Goal: Information Seeking & Learning: Find specific fact

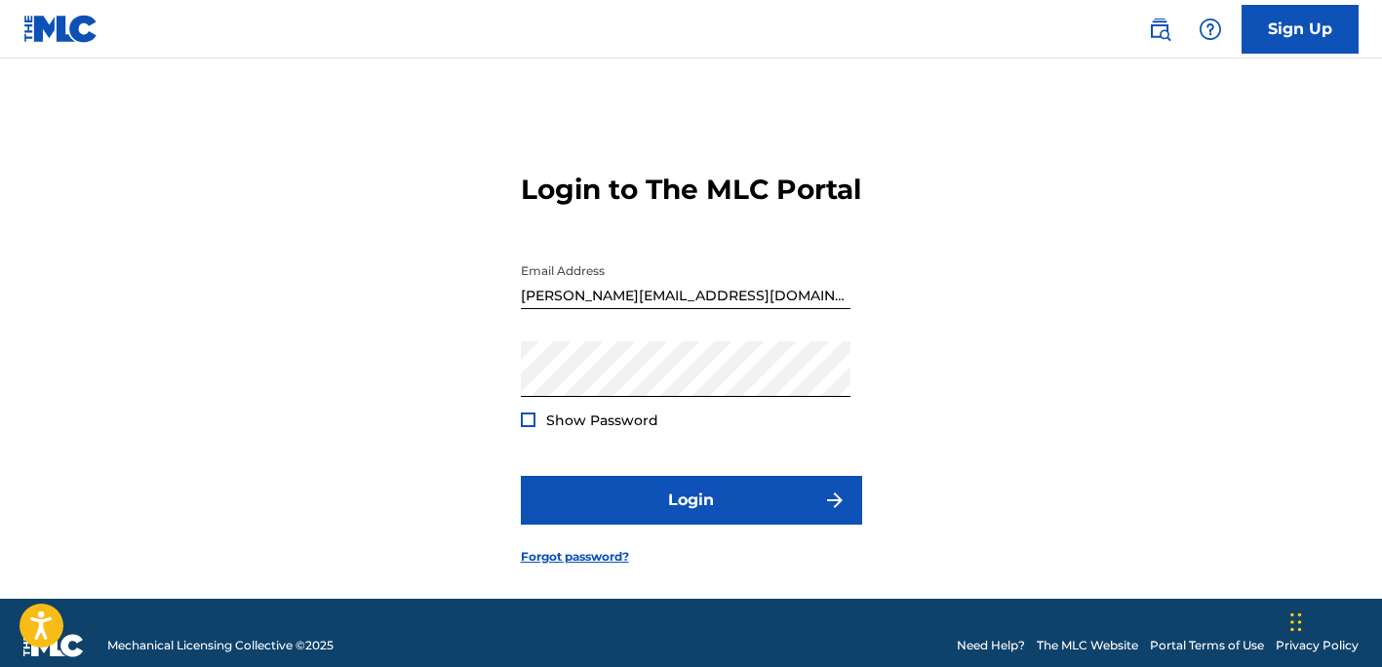
click at [707, 519] on button "Login" at bounding box center [691, 500] width 341 height 49
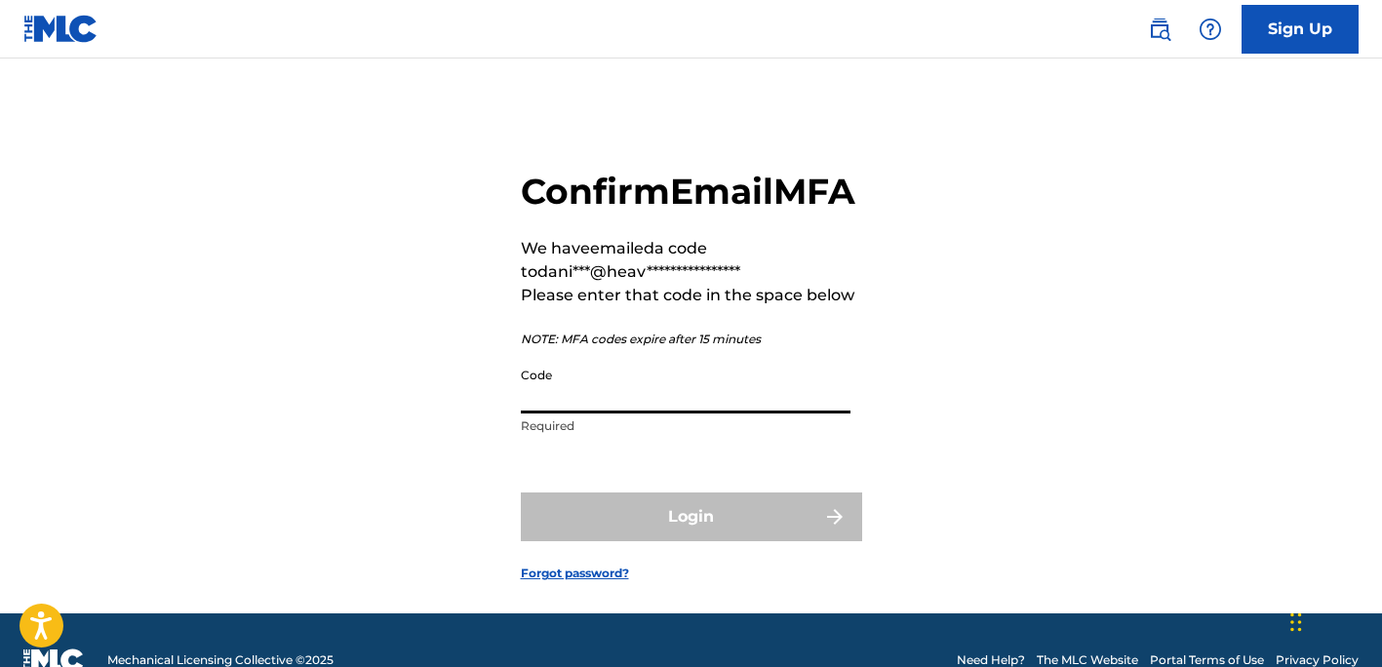
paste input "103373"
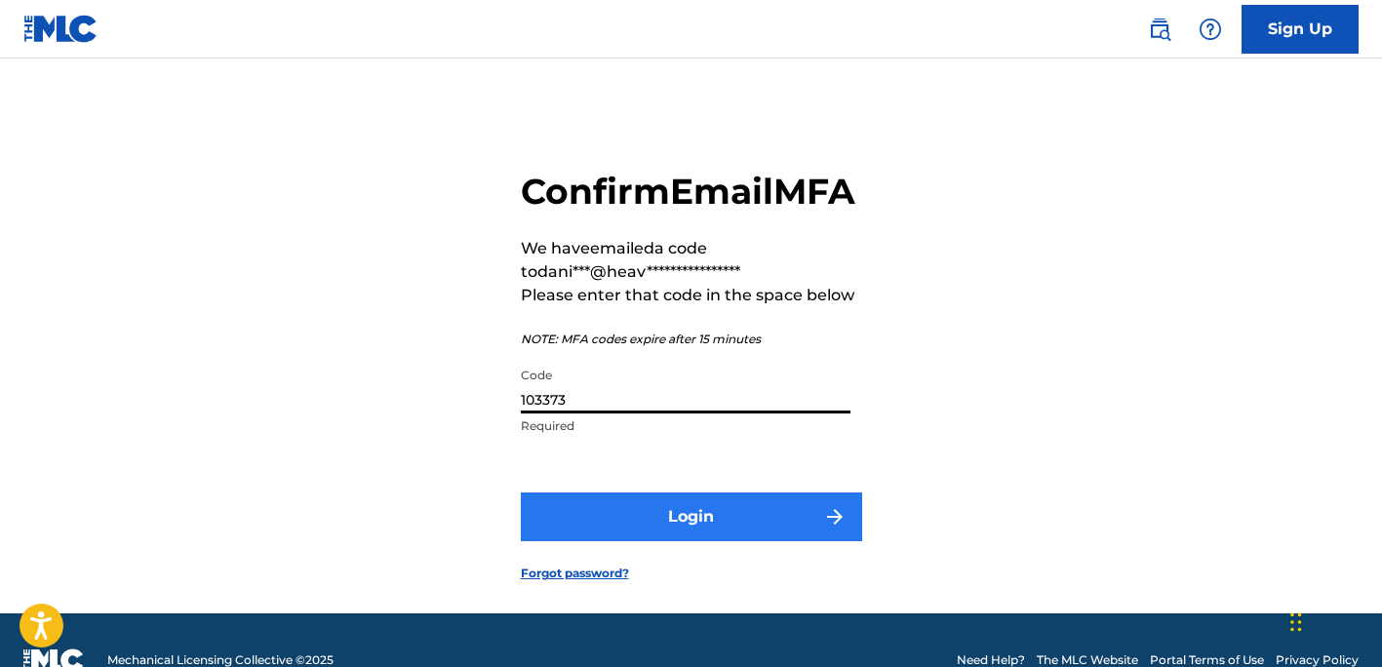
type input "103373"
click at [685, 541] on button "Login" at bounding box center [691, 516] width 341 height 49
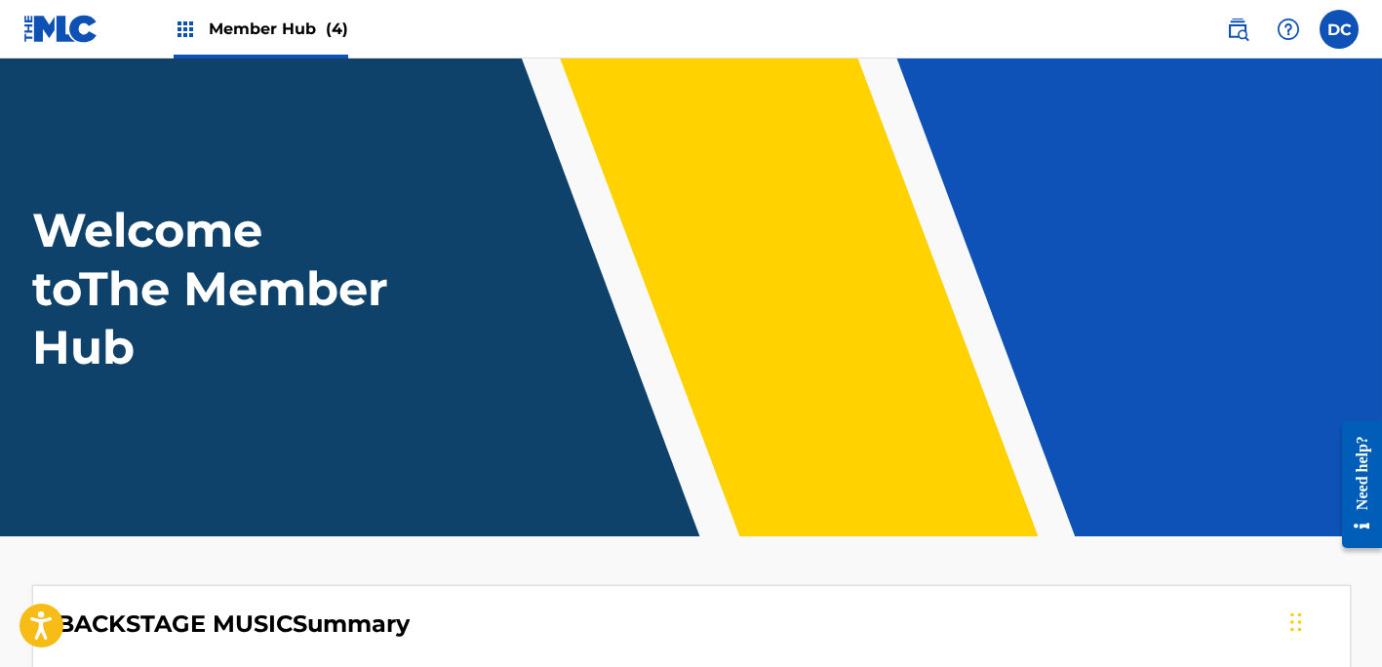
click at [324, 42] on div "Member Hub (4)" at bounding box center [261, 29] width 175 height 58
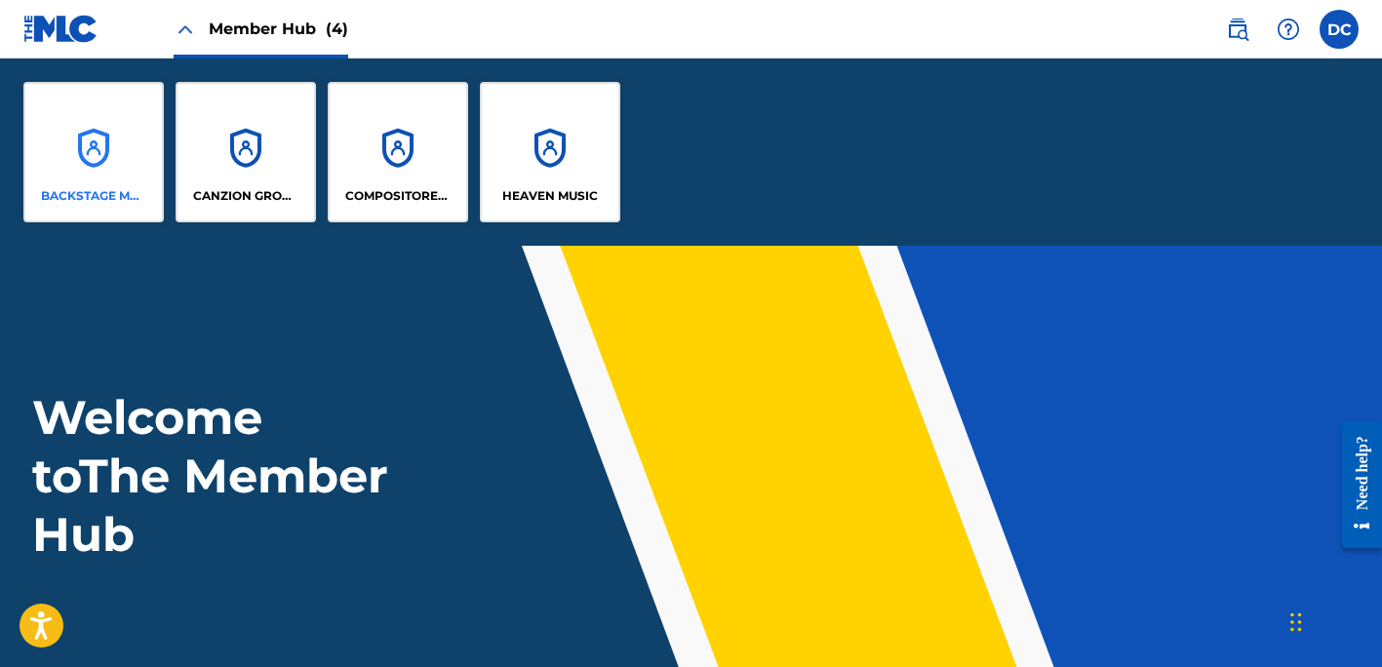
click at [125, 183] on div "BACKSTAGE MUSIC" at bounding box center [93, 152] width 140 height 140
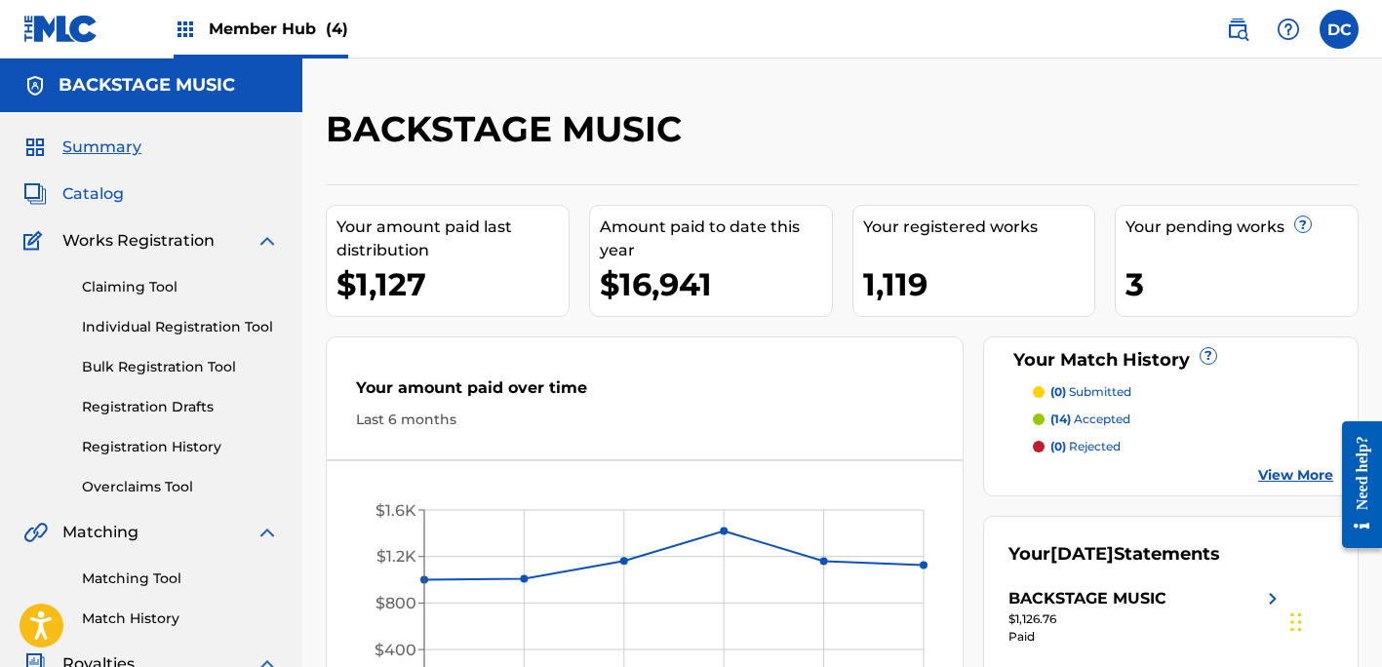
click at [79, 192] on span "Catalog" at bounding box center [92, 193] width 61 height 23
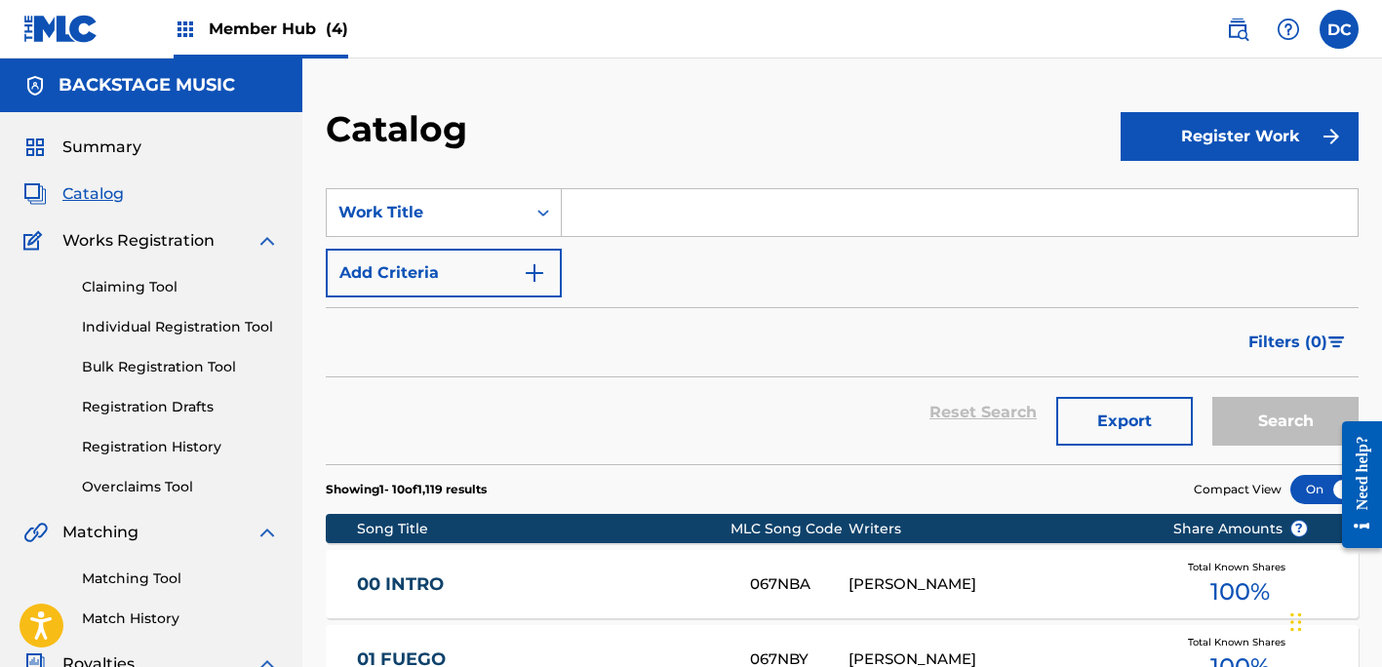
click at [635, 214] on input "Search Form" at bounding box center [960, 212] width 796 height 47
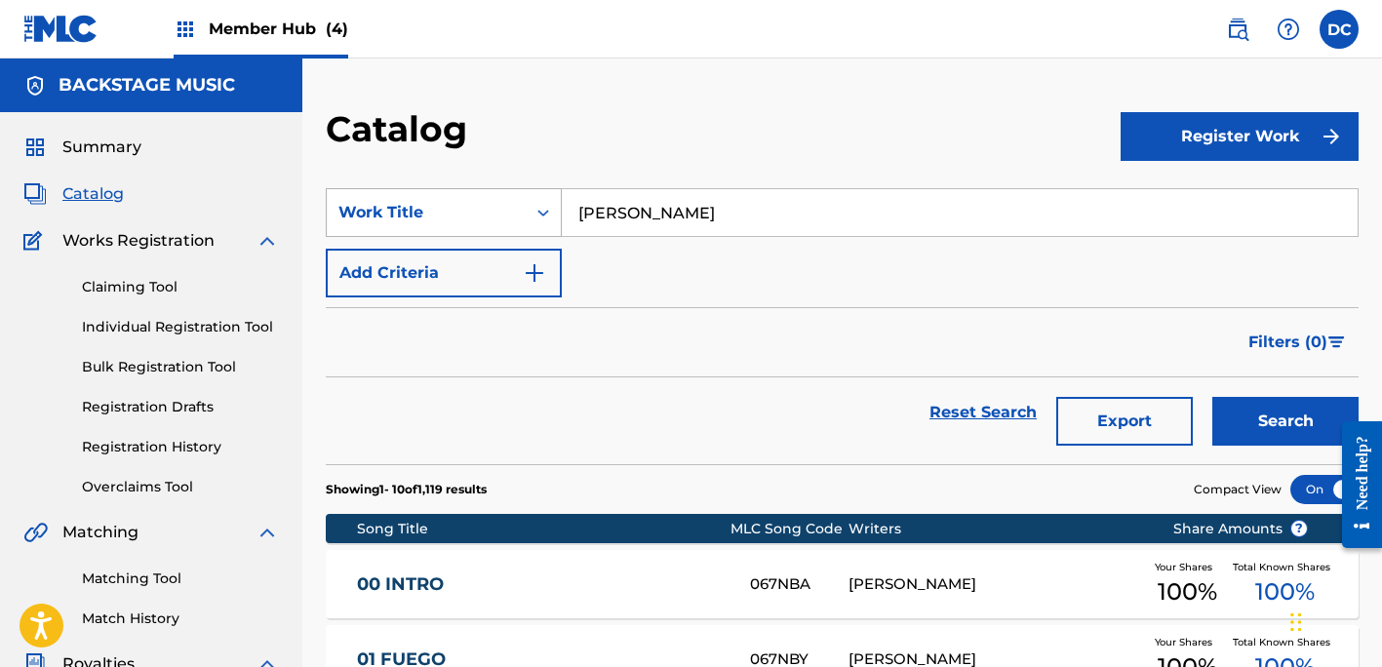
type input "[PERSON_NAME]"
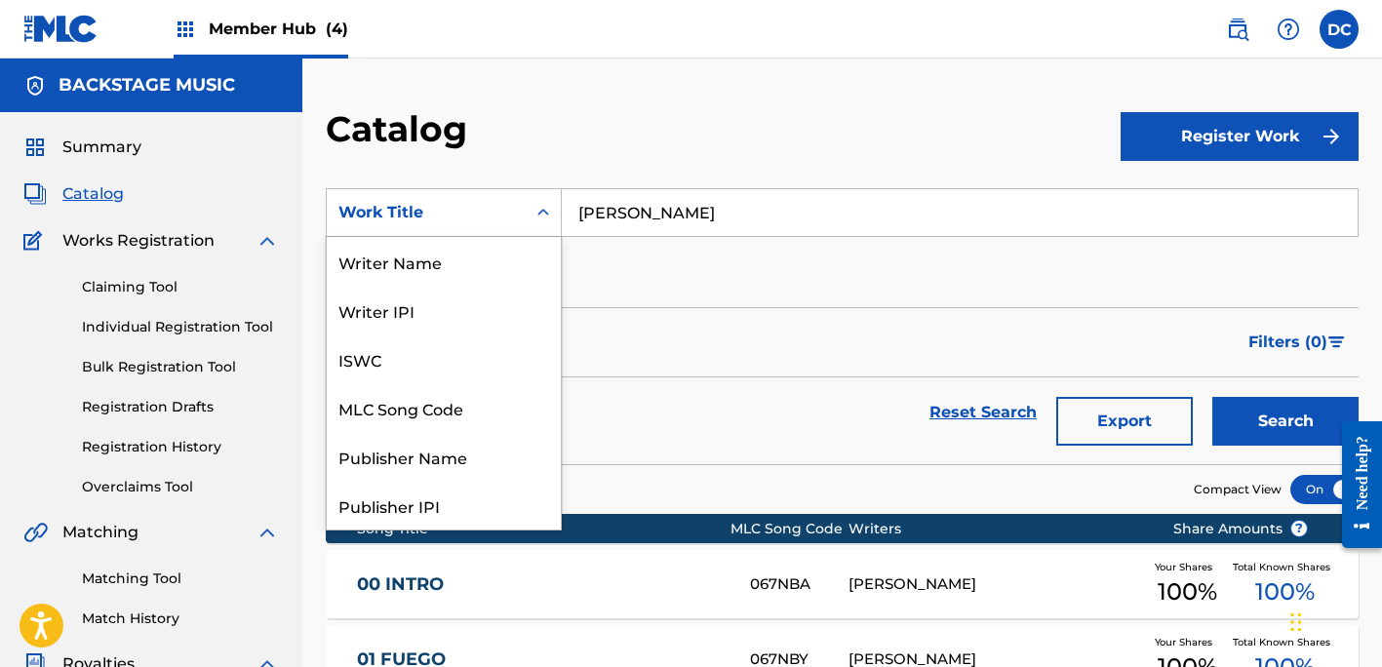
click at [488, 211] on div "Work Title" at bounding box center [426, 212] width 176 height 23
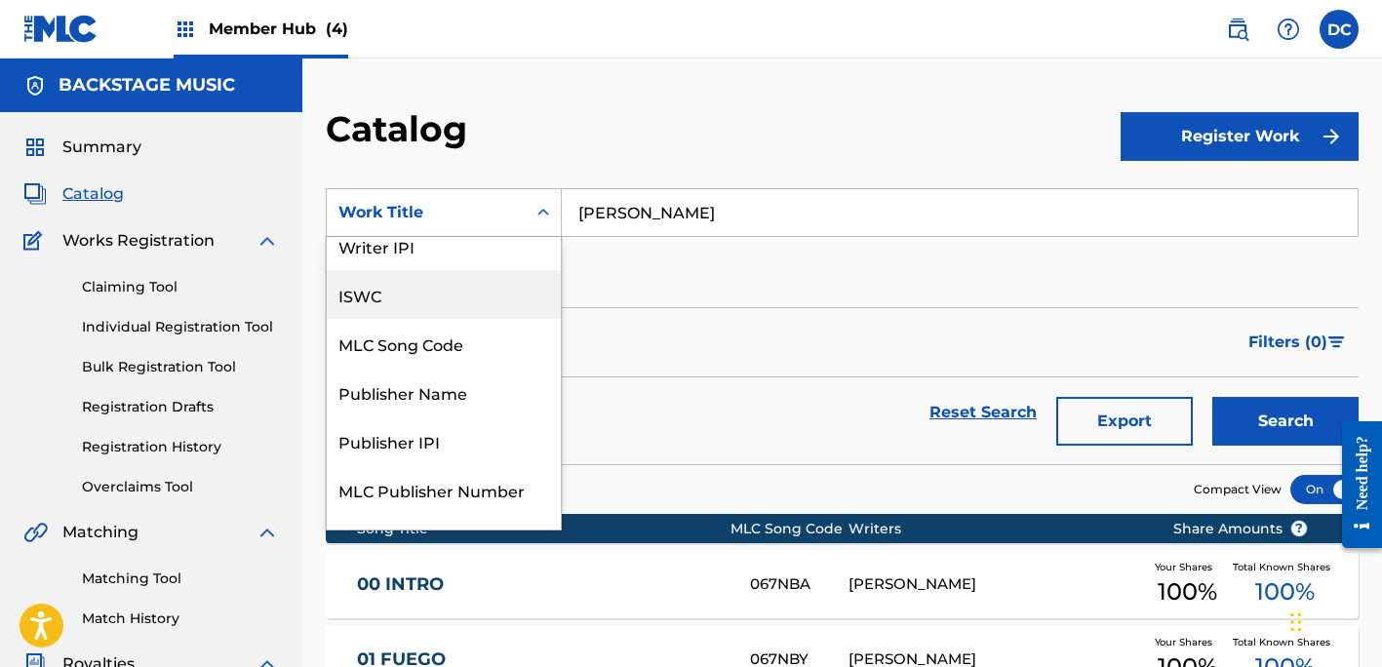
scroll to position [25, 0]
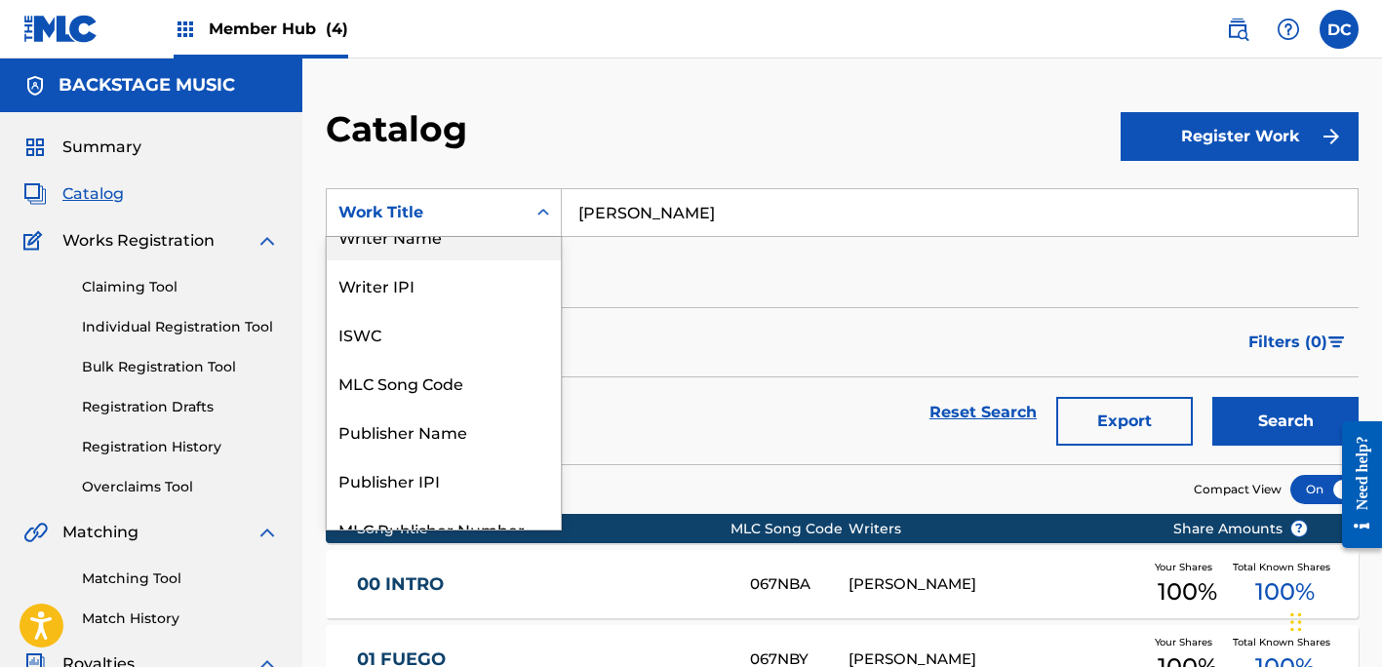
click at [435, 252] on div "Writer Name" at bounding box center [444, 236] width 234 height 49
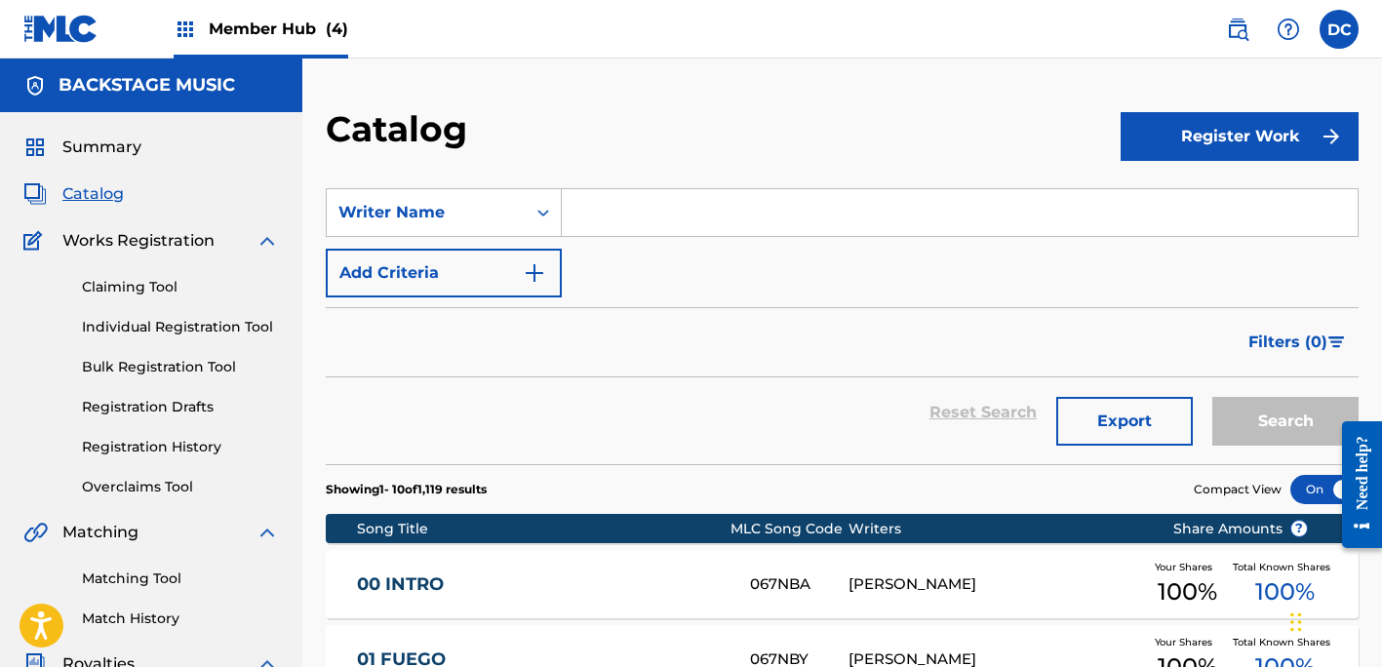
click at [891, 218] on input "Search Form" at bounding box center [960, 212] width 796 height 47
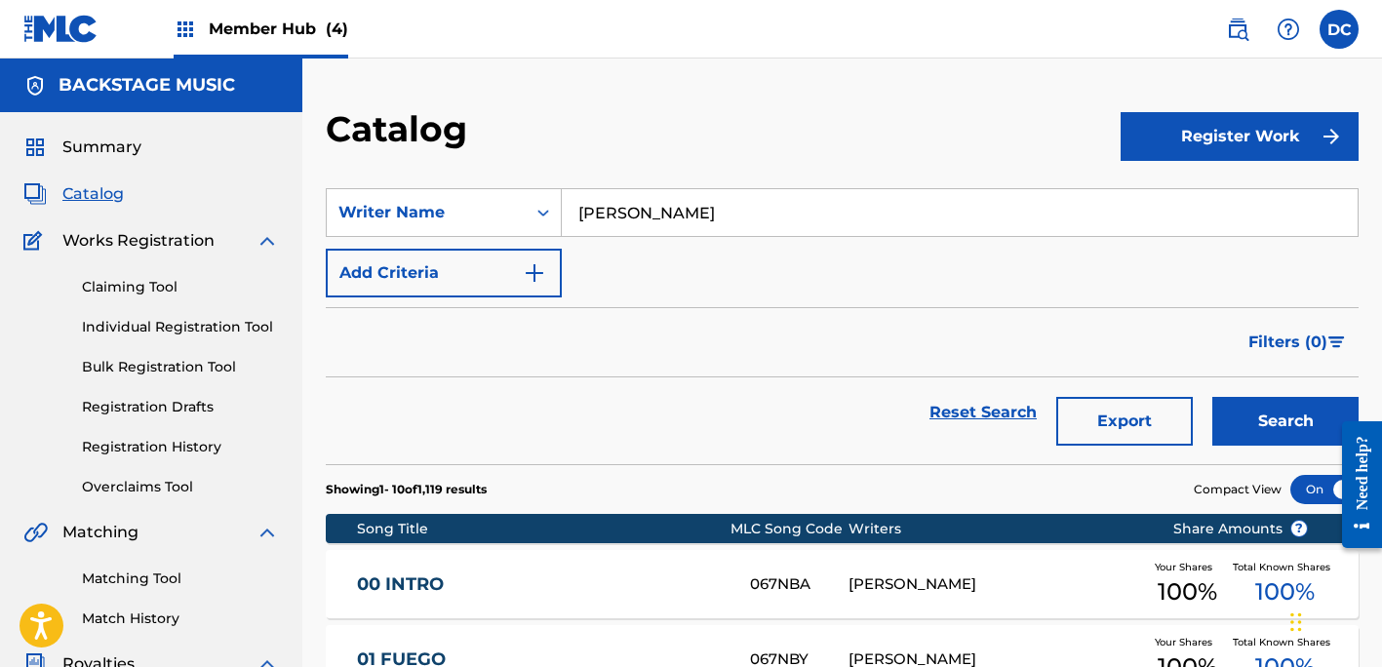
click at [1285, 421] on button "Search" at bounding box center [1285, 421] width 146 height 49
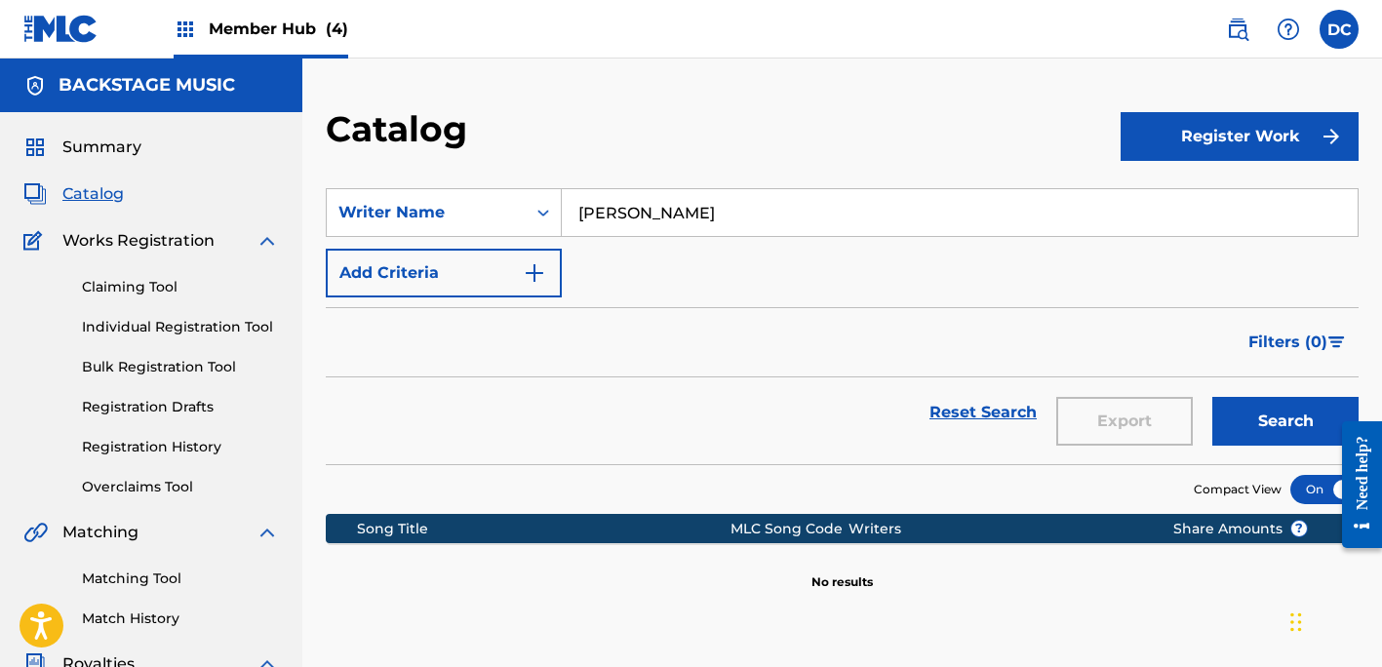
click at [683, 209] on input "[PERSON_NAME]" at bounding box center [960, 212] width 796 height 47
type input "[PERSON_NAME]"
click at [1285, 421] on button "Search" at bounding box center [1285, 421] width 146 height 49
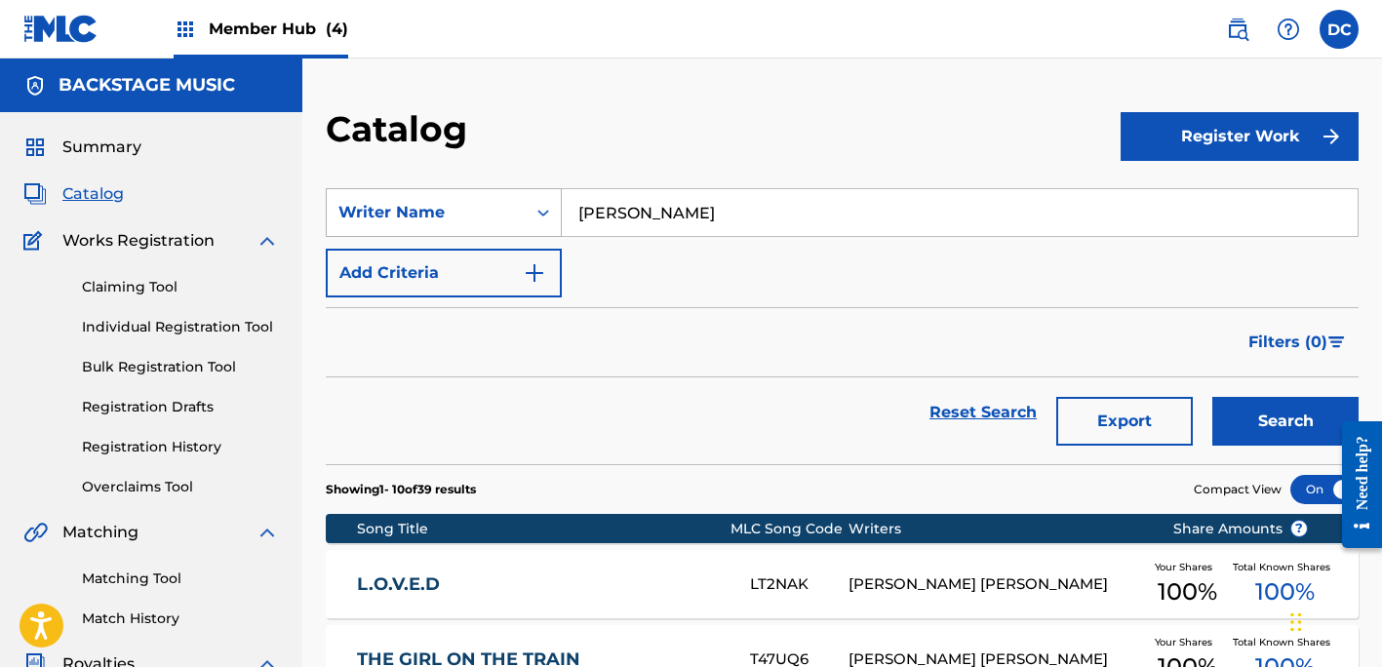
scroll to position [0, 0]
click at [477, 213] on div "Writer Name" at bounding box center [426, 212] width 176 height 23
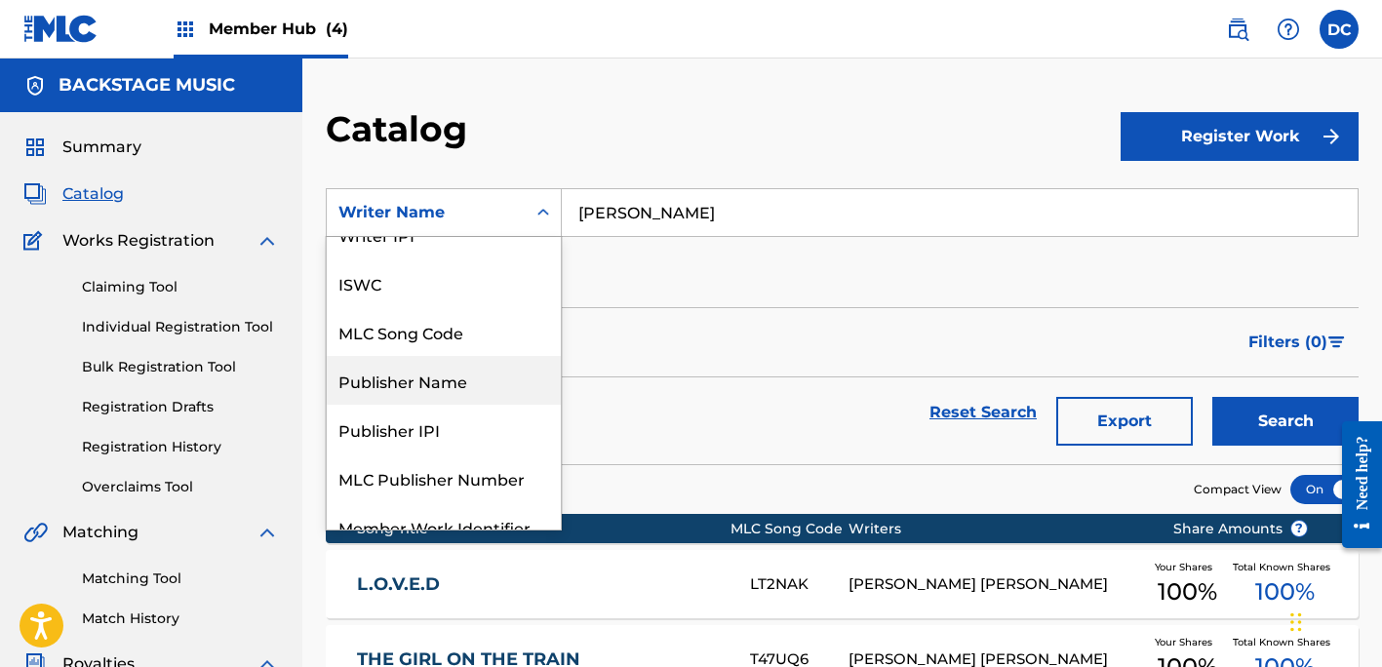
scroll to position [69, 0]
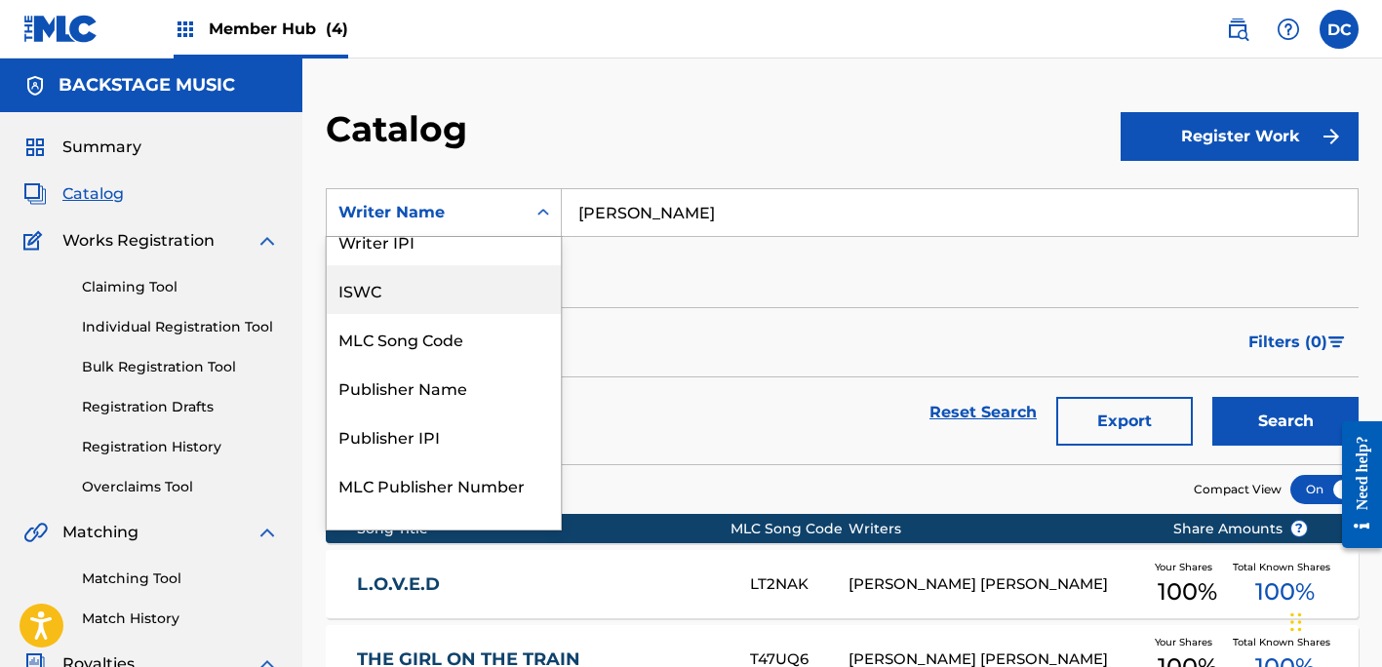
click at [464, 326] on div "MLC Song Code" at bounding box center [444, 338] width 234 height 49
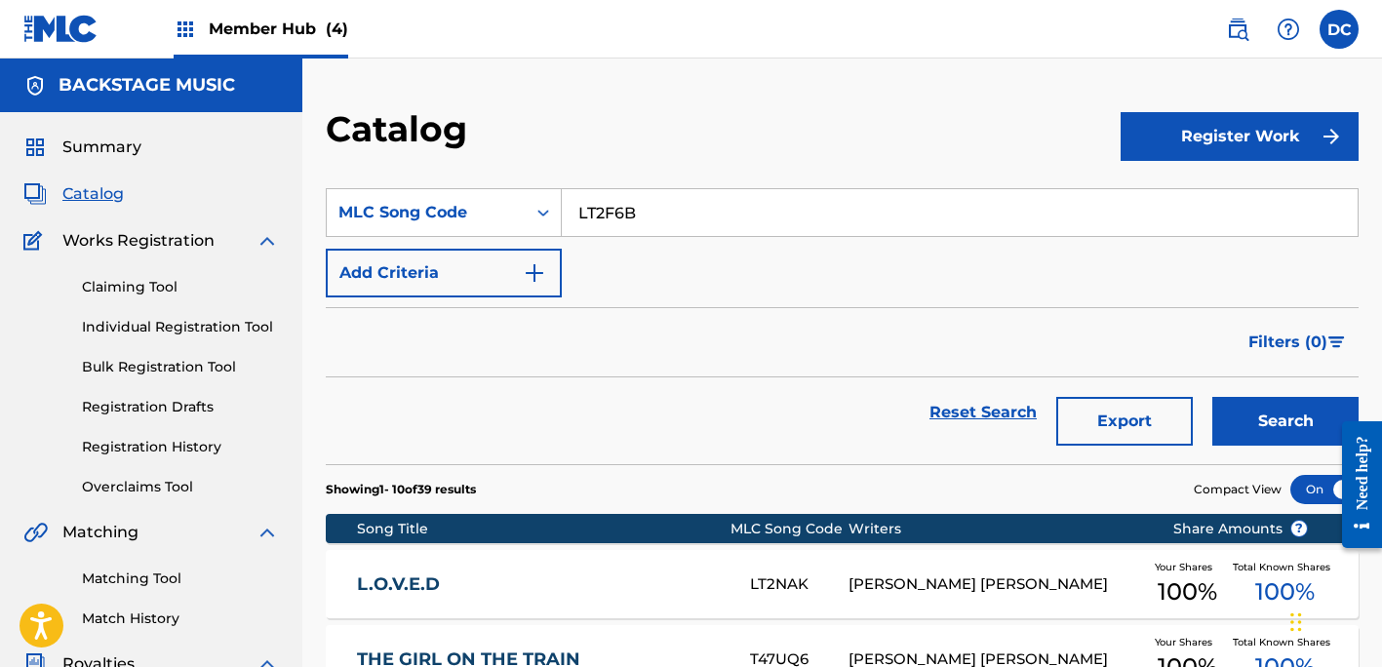
type input "LT2F6B"
click at [1285, 421] on button "Search" at bounding box center [1285, 421] width 146 height 49
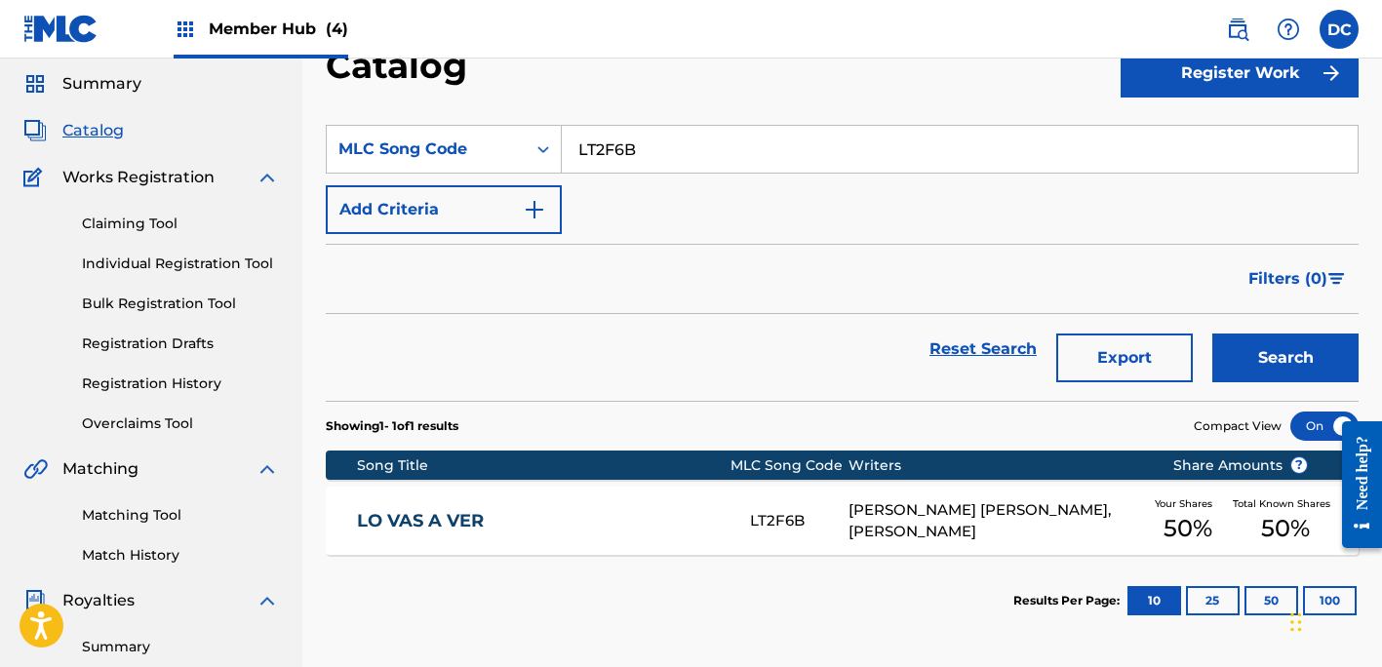
scroll to position [79, 0]
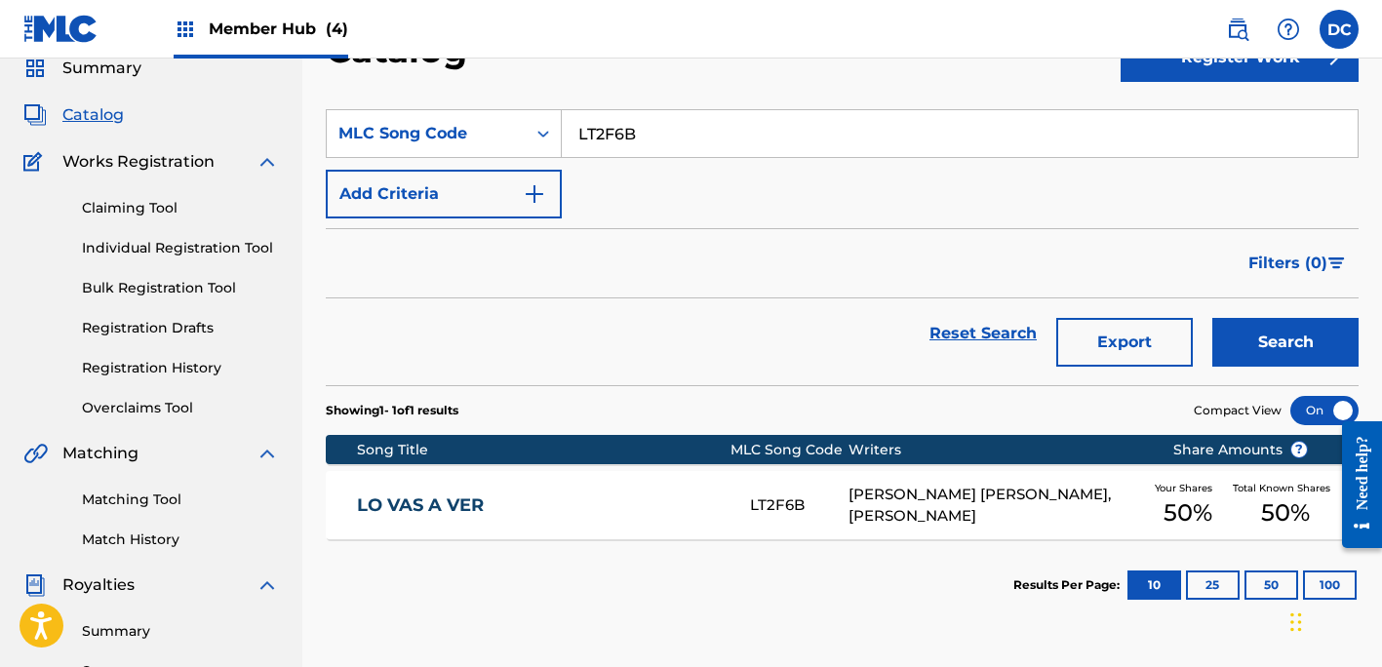
click at [629, 470] on section "Song Title MLC Song Code Writers Share Amounts ? LO VAS A VER LT2F6B [PERSON_NA…" at bounding box center [842, 482] width 1033 height 114
click at [637, 496] on link "LO VAS A VER" at bounding box center [541, 505] width 368 height 22
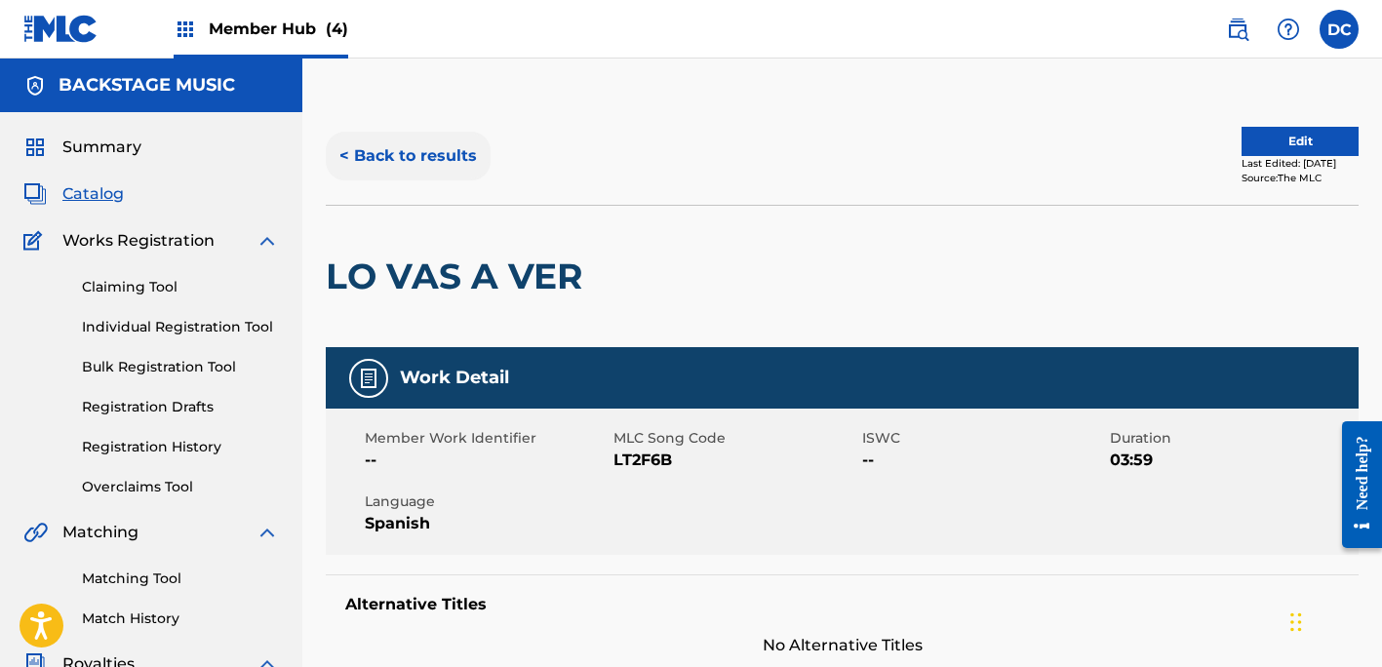
click at [447, 171] on button "< Back to results" at bounding box center [408, 156] width 165 height 49
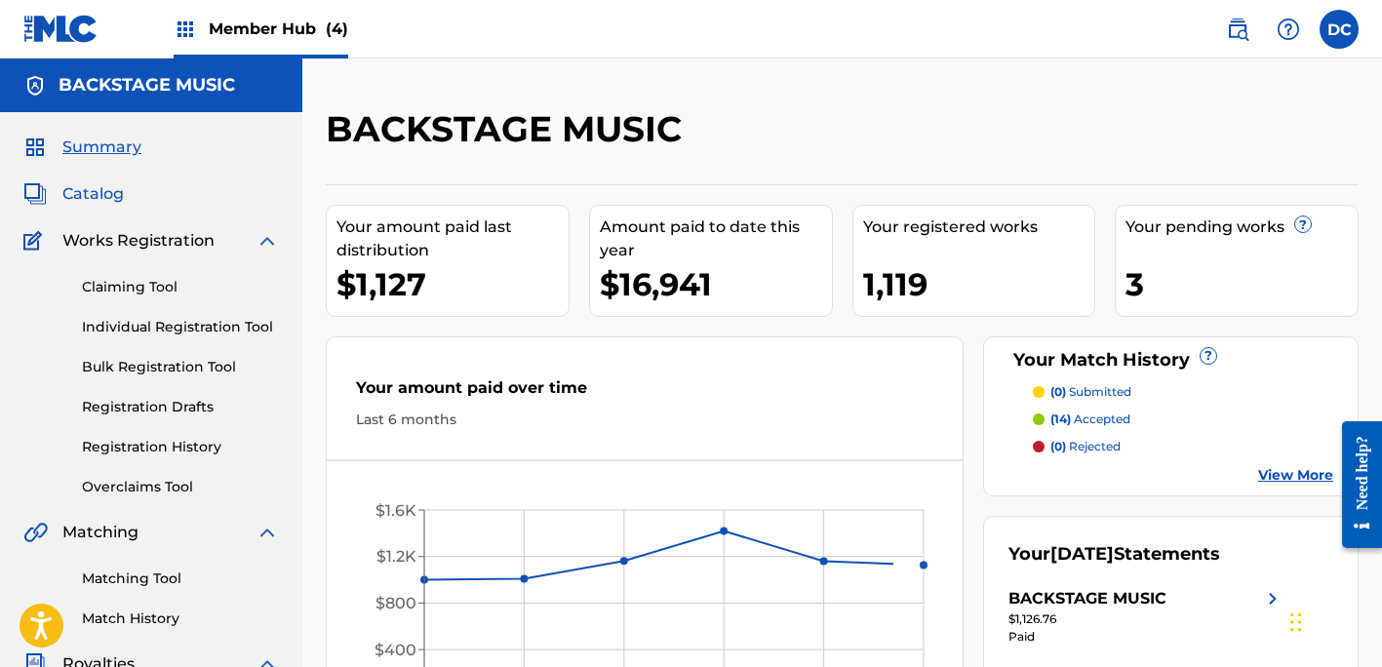
click at [109, 195] on span "Catalog" at bounding box center [92, 193] width 61 height 23
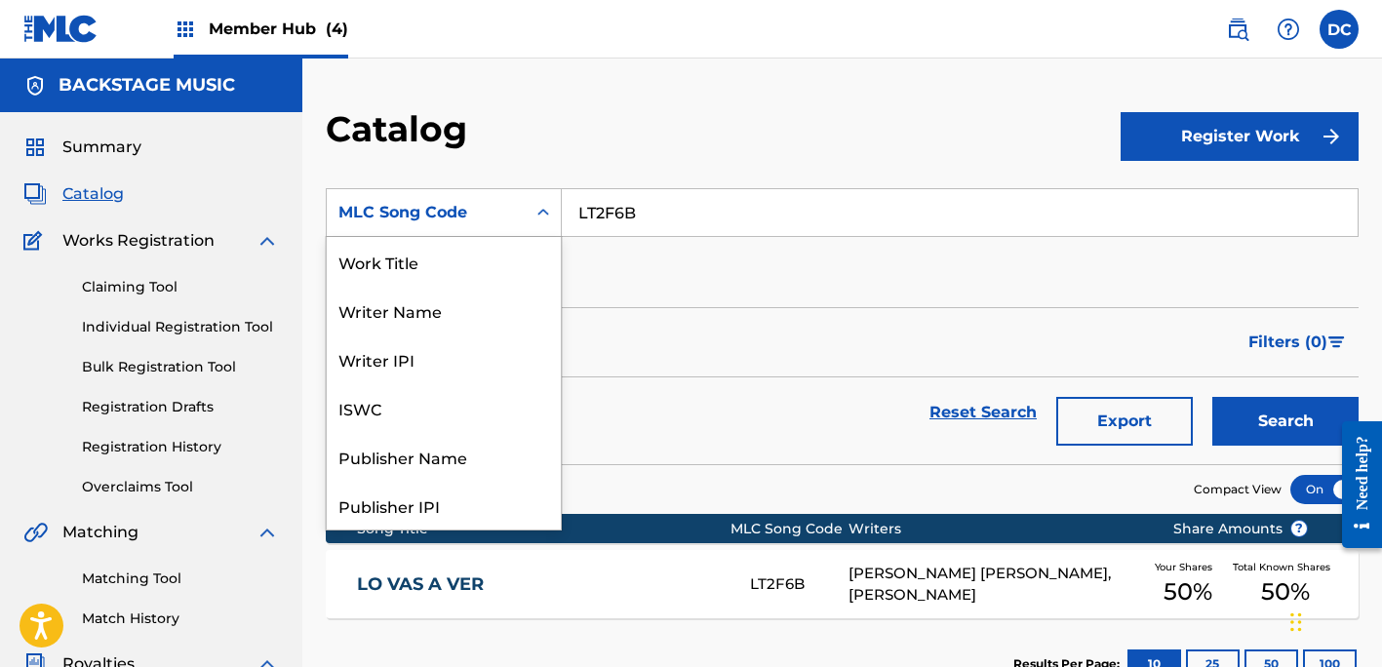
click at [457, 219] on div "MLC Song Code" at bounding box center [426, 212] width 176 height 23
click at [453, 306] on div "Writer Name" at bounding box center [444, 310] width 234 height 49
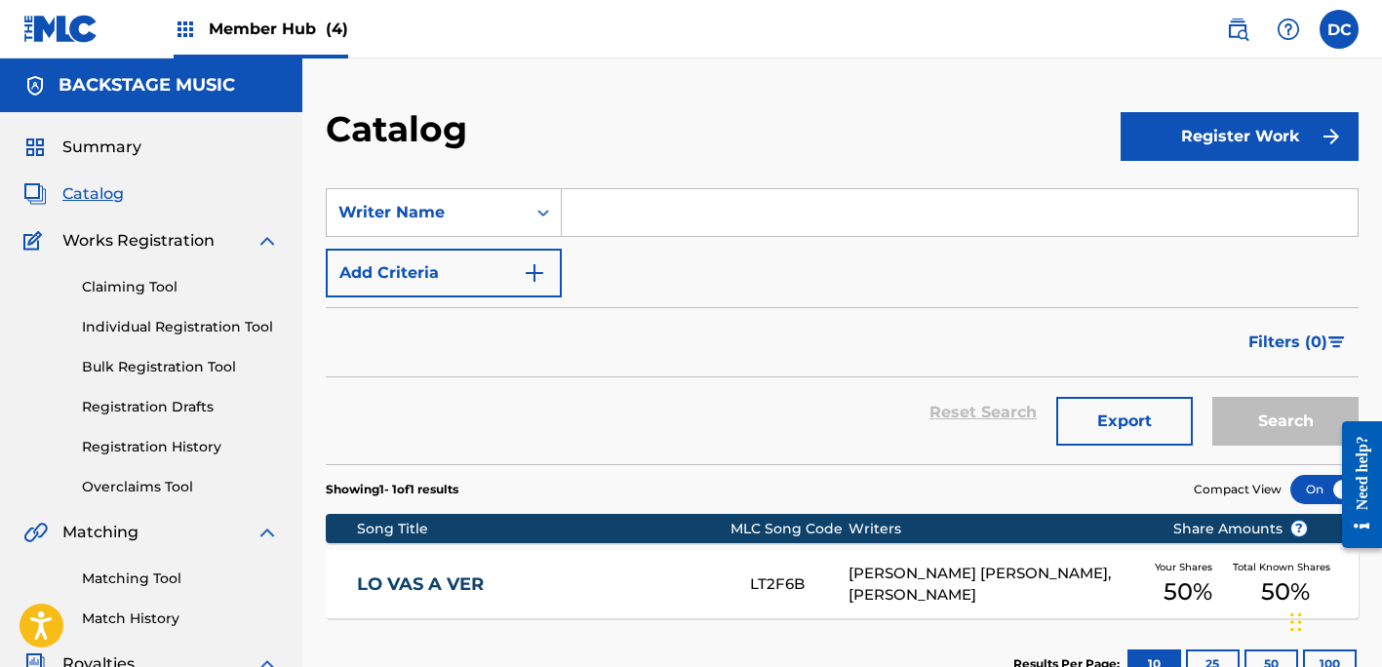
click at [616, 226] on input "Search Form" at bounding box center [960, 212] width 796 height 47
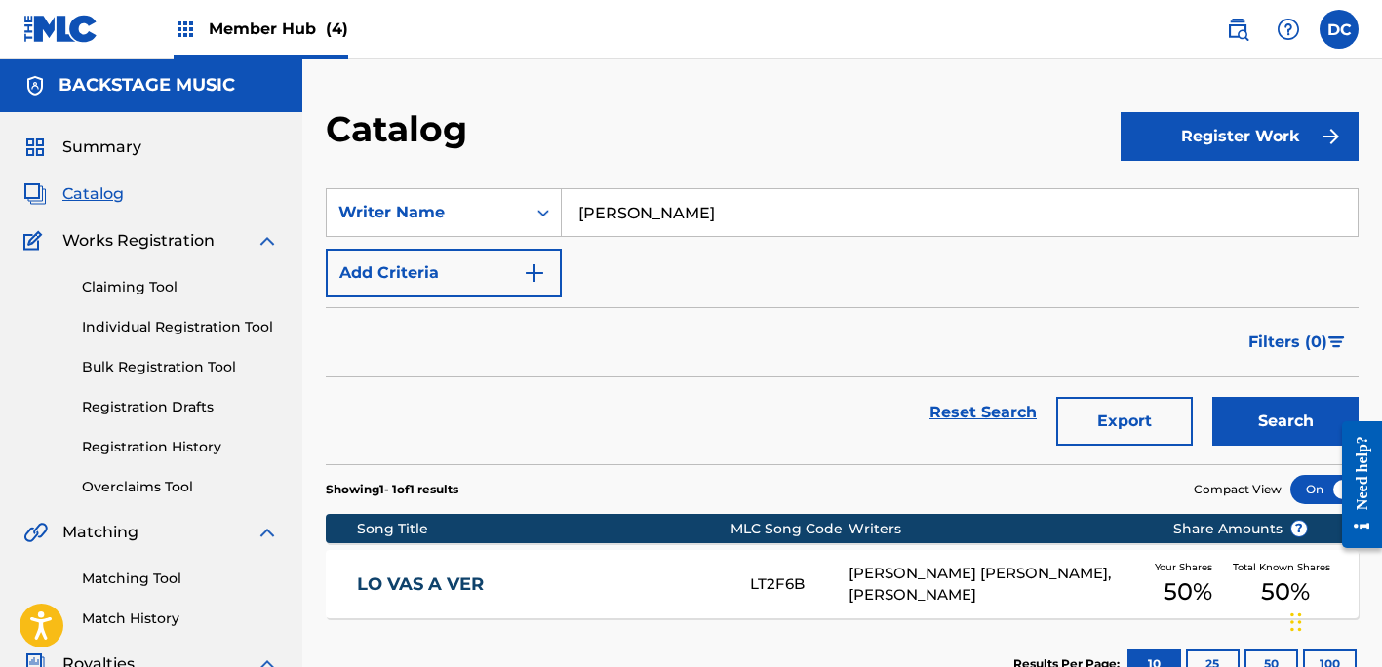
click at [1285, 421] on button "Search" at bounding box center [1285, 421] width 146 height 49
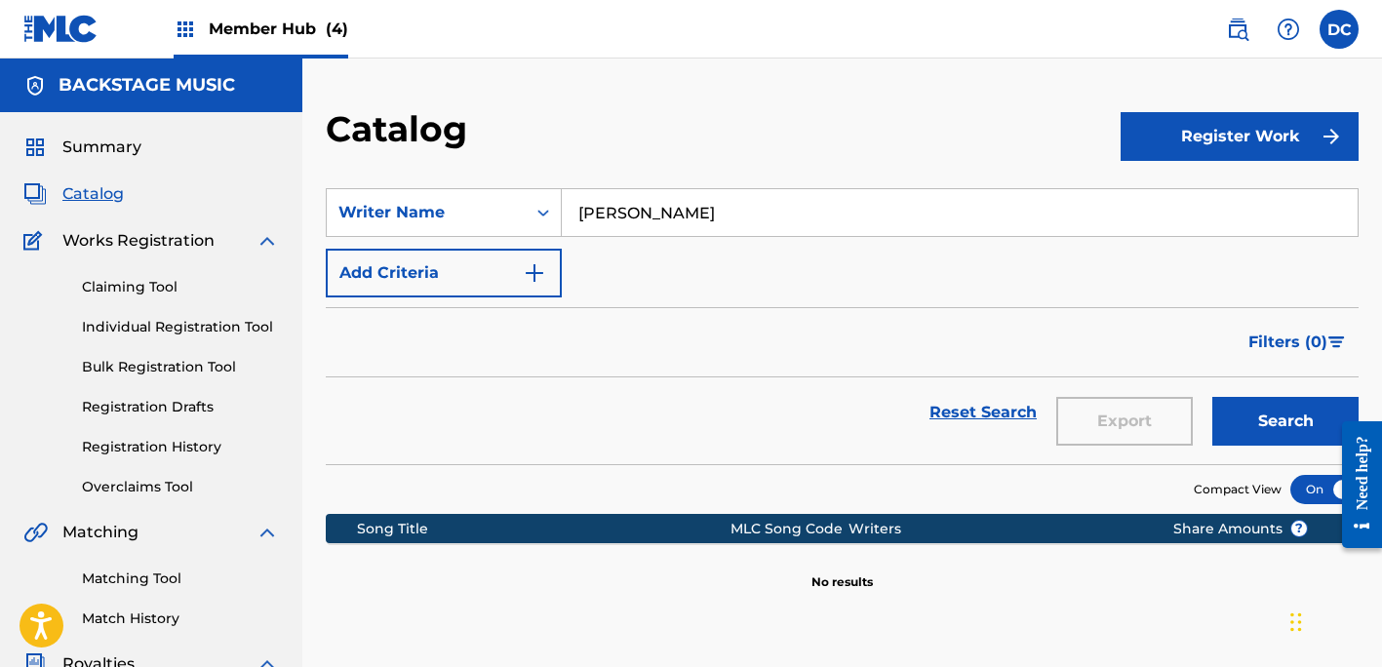
click at [665, 218] on input "[PERSON_NAME]" at bounding box center [960, 212] width 796 height 47
click at [710, 215] on input "[PERSON_NAME]" at bounding box center [960, 212] width 796 height 47
click at [615, 216] on input "[PERSON_NAME]" at bounding box center [960, 212] width 796 height 47
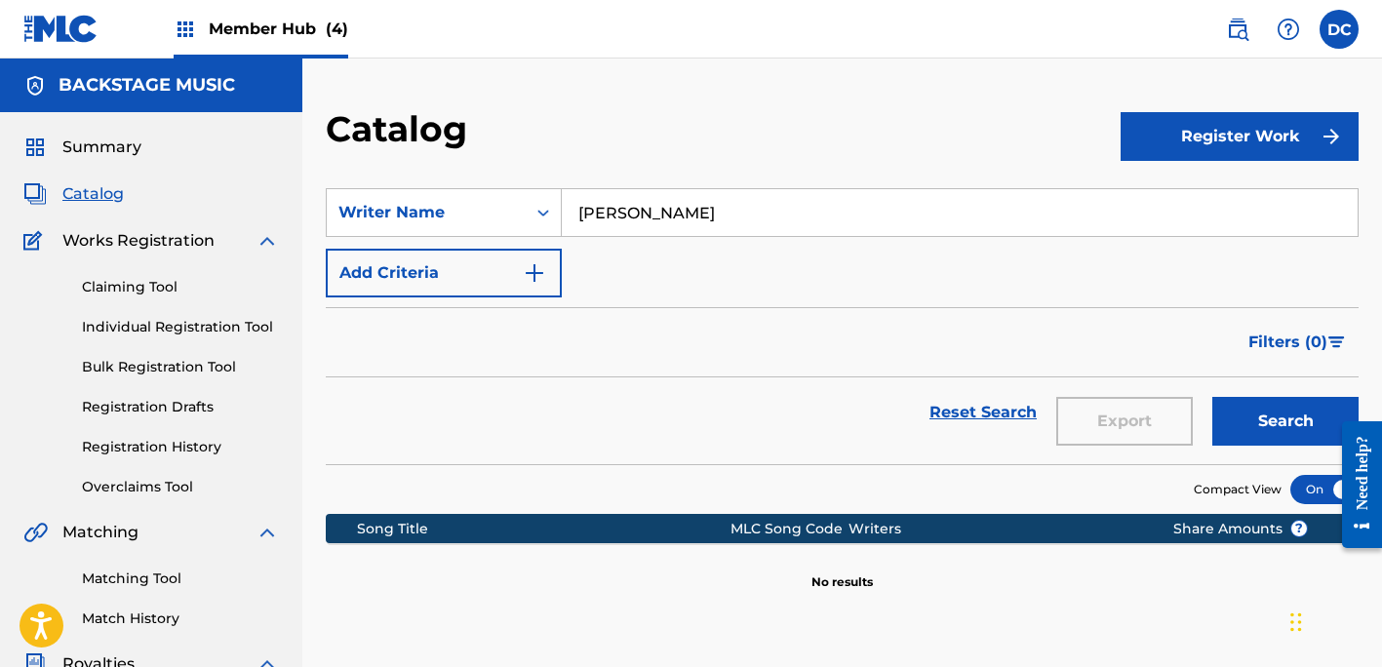
click at [669, 211] on input "[PERSON_NAME]" at bounding box center [960, 212] width 796 height 47
click at [1285, 421] on button "Search" at bounding box center [1285, 421] width 146 height 49
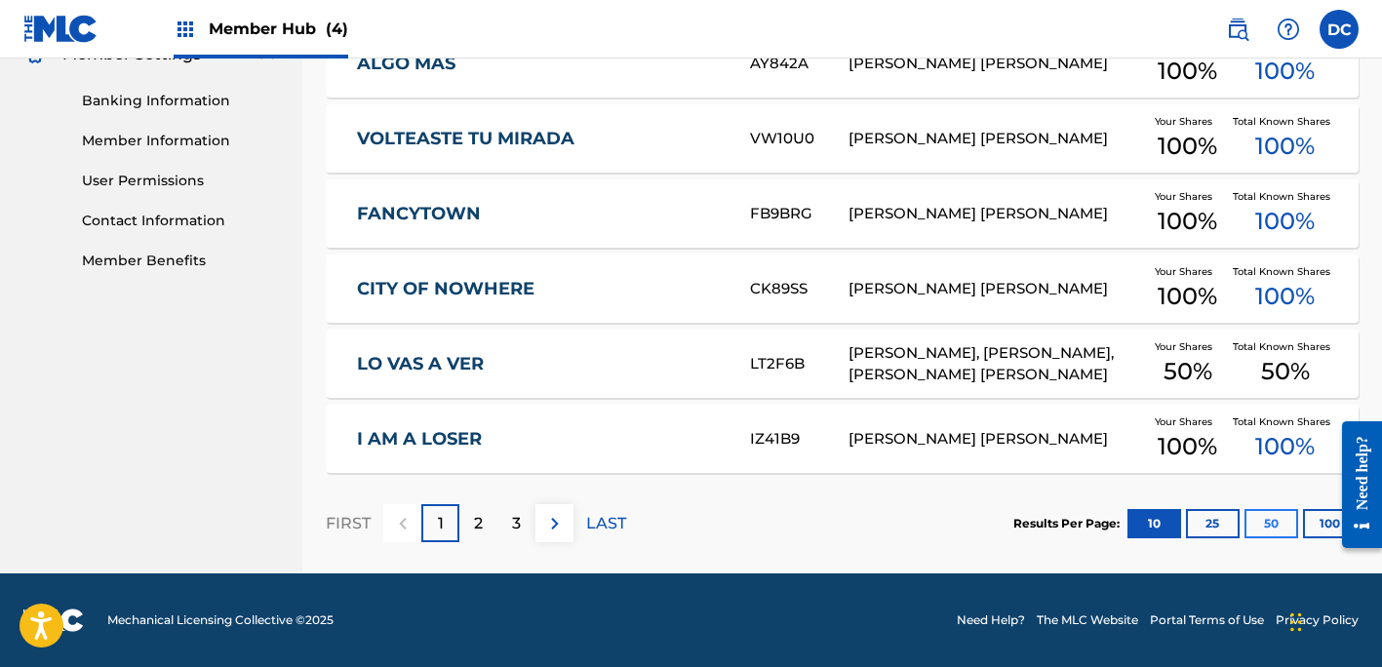
type input "[PERSON_NAME]"
click at [1277, 525] on button "50" at bounding box center [1271, 523] width 54 height 29
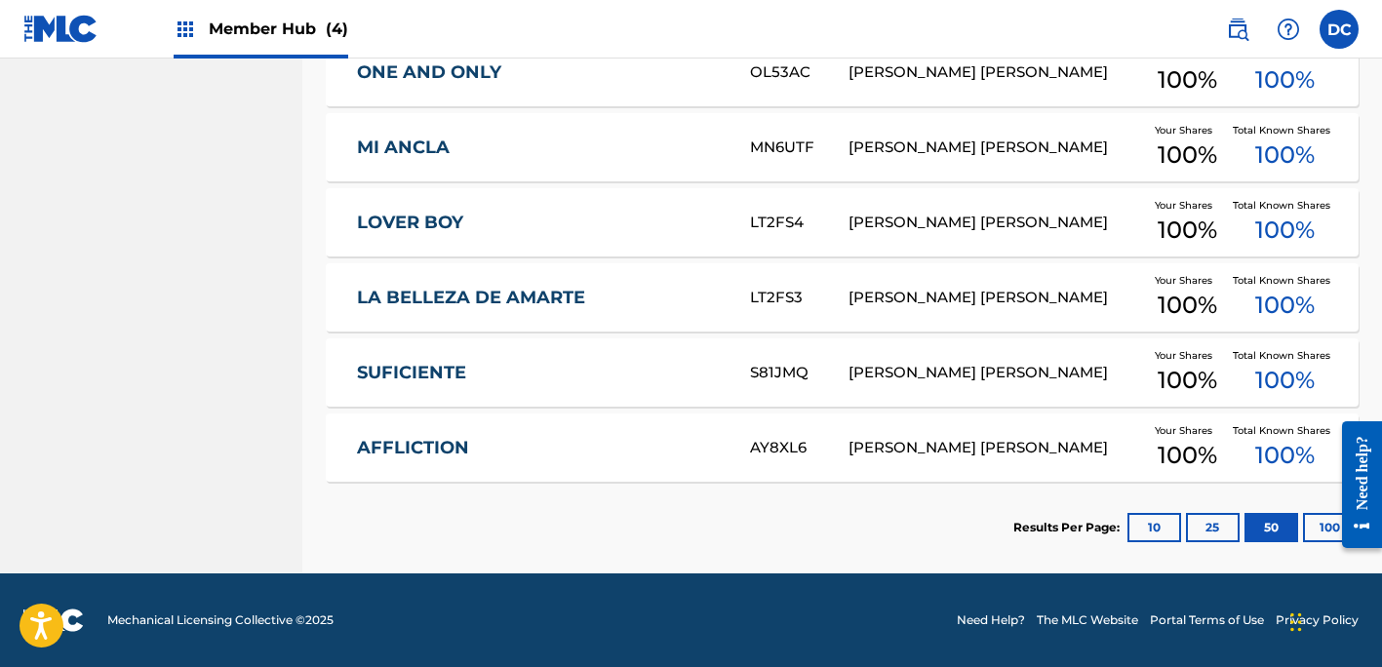
scroll to position [2990, 0]
